Goal: Task Accomplishment & Management: Manage account settings

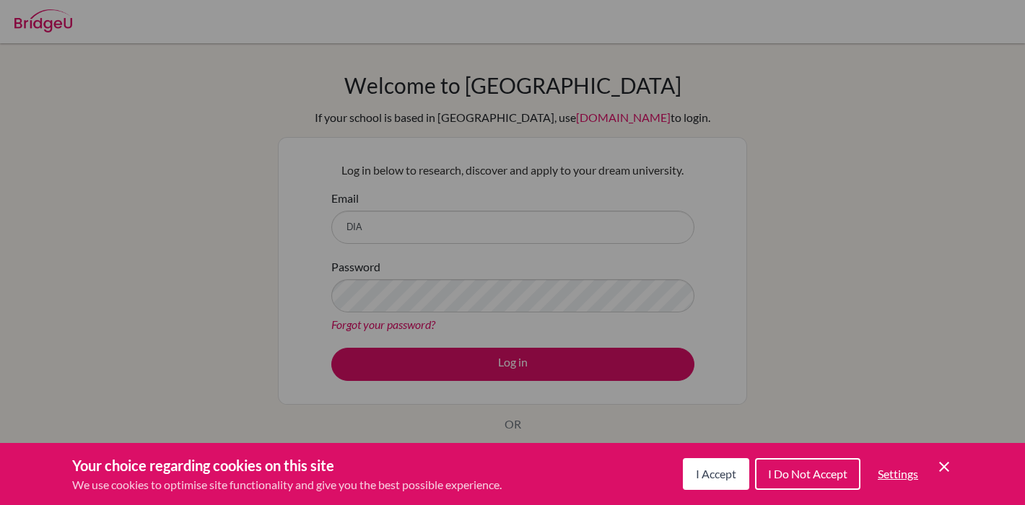
click at [727, 477] on span "I Accept" at bounding box center [716, 474] width 40 height 14
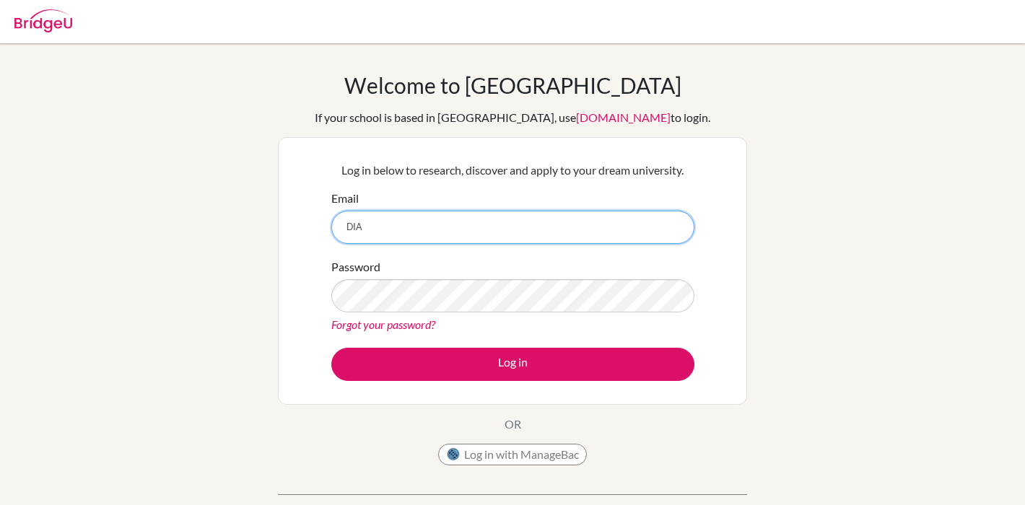
click at [520, 235] on input "DIA" at bounding box center [512, 227] width 363 height 33
type input "[EMAIL_ADDRESS][DOMAIN_NAME]"
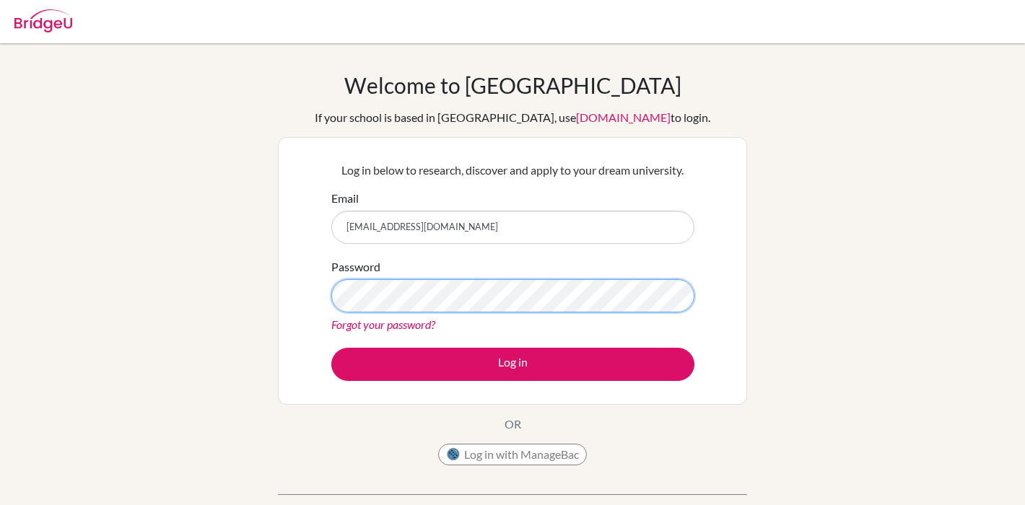
click at [331, 348] on button "Log in" at bounding box center [512, 364] width 363 height 33
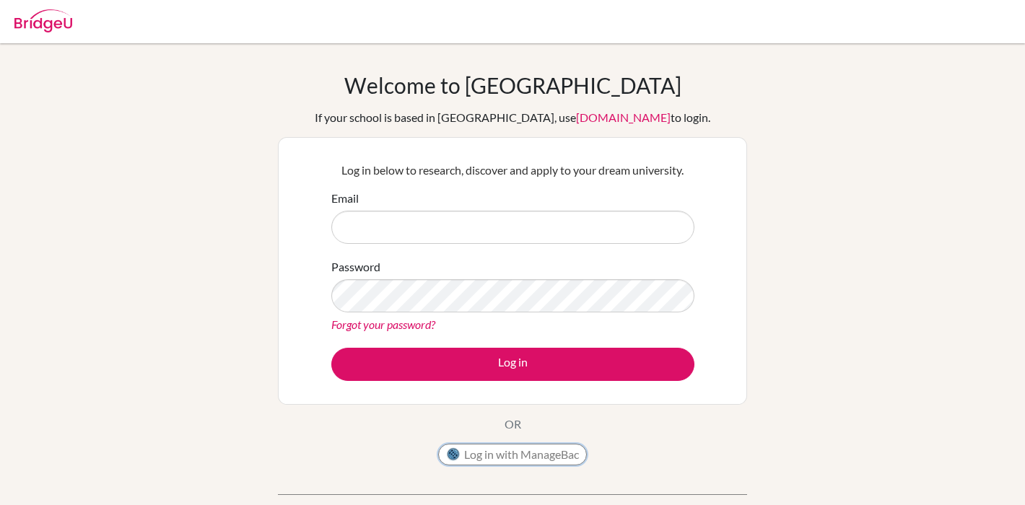
click at [478, 450] on button "Log in with ManageBac" at bounding box center [512, 455] width 149 height 22
click at [484, 456] on button "Log in with ManageBac" at bounding box center [512, 455] width 149 height 22
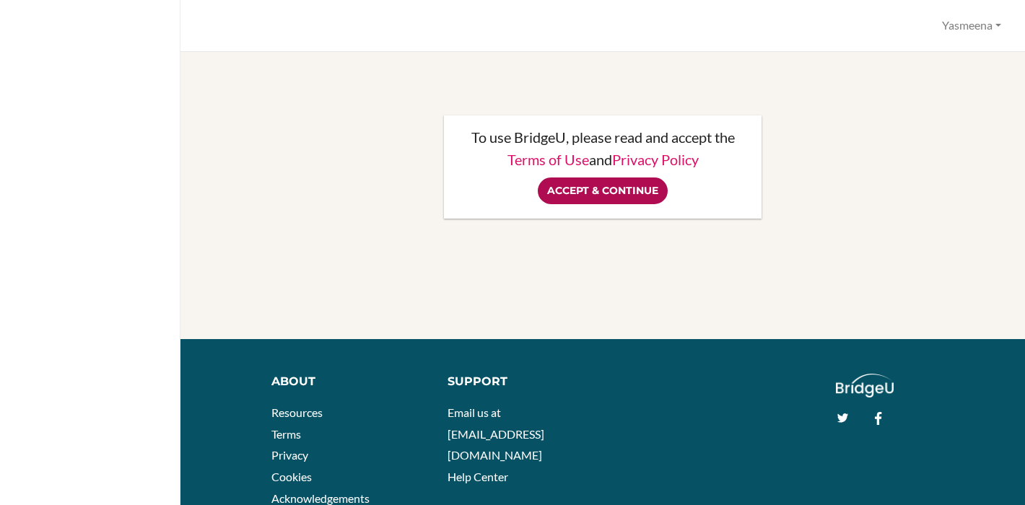
click at [624, 202] on input "Accept & Continue" at bounding box center [603, 191] width 130 height 27
